Goal: Information Seeking & Learning: Find specific fact

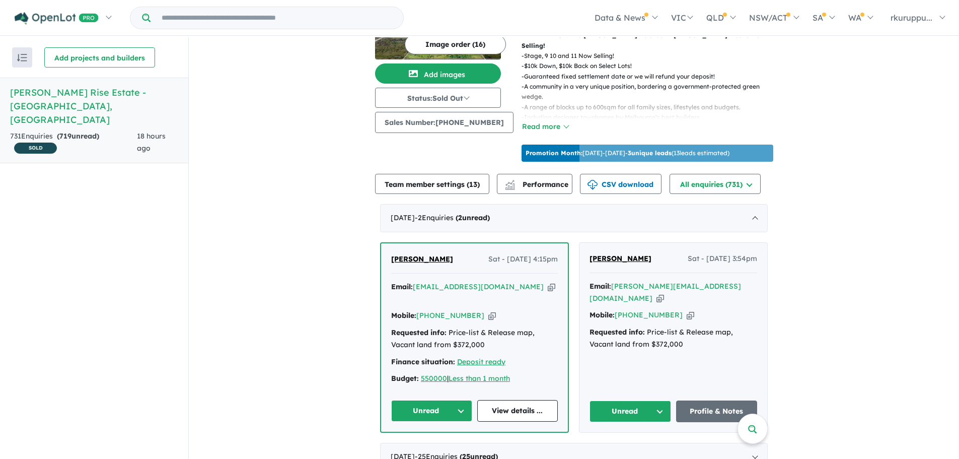
scroll to position [101, 0]
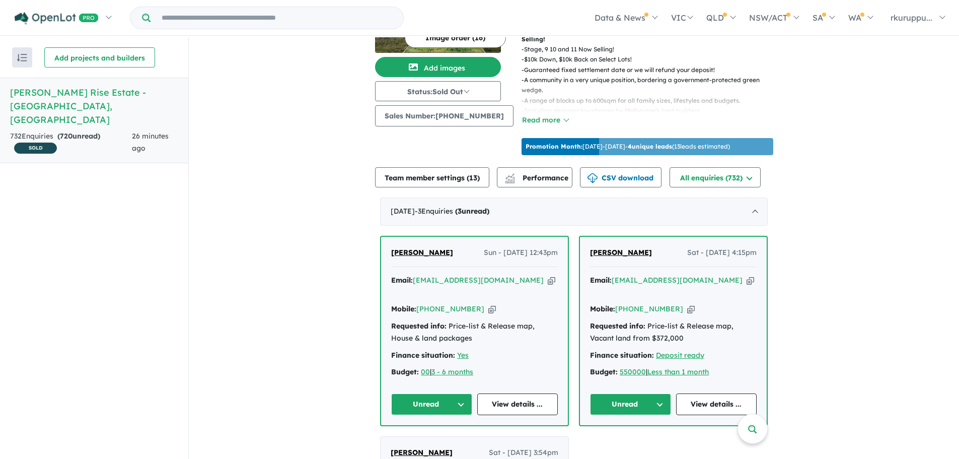
scroll to position [101, 0]
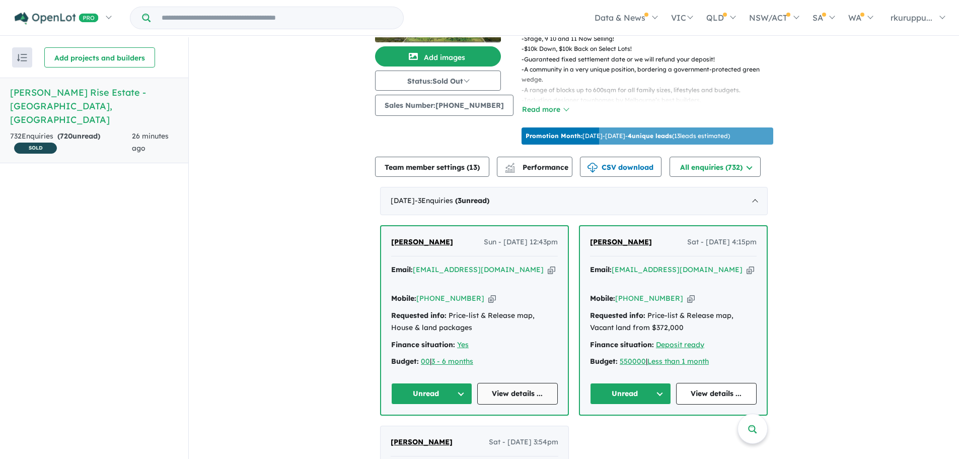
click at [535, 383] on link "View details ..." at bounding box center [517, 394] width 81 height 22
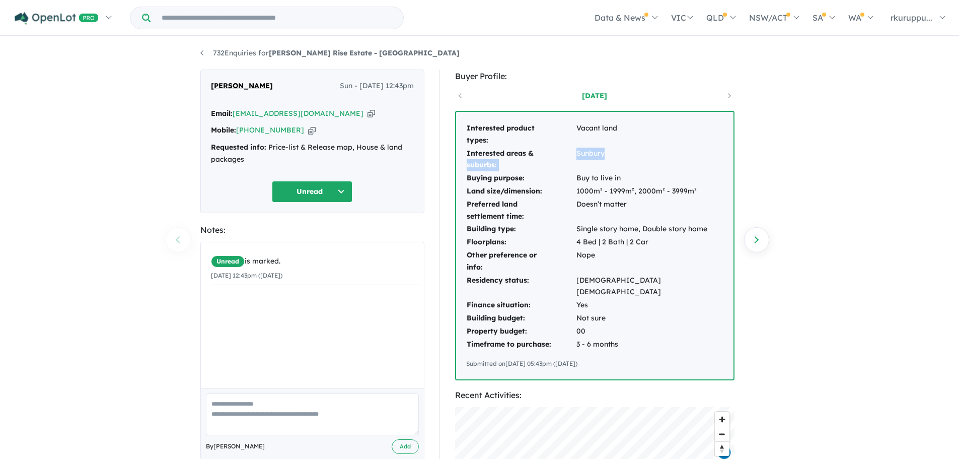
drag, startPoint x: 618, startPoint y: 154, endPoint x: 571, endPoint y: 151, distance: 47.9
click at [571, 151] on tr "Interested areas & suburbs: Sunbury" at bounding box center [594, 159] width 257 height 25
click at [619, 153] on td "Sunbury" at bounding box center [650, 159] width 148 height 25
drag, startPoint x: 610, startPoint y: 155, endPoint x: 578, endPoint y: 155, distance: 32.2
click at [578, 155] on td "Sunbury" at bounding box center [650, 159] width 148 height 25
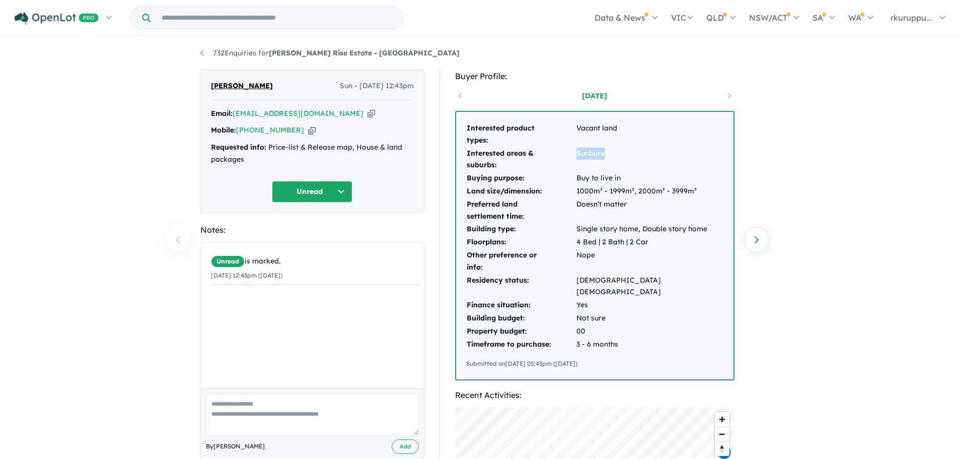
copy td "Sunbury"
